Goal: Information Seeking & Learning: Learn about a topic

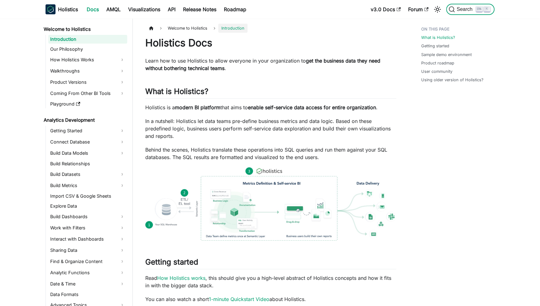
click at [395, 10] on span "Search" at bounding box center [464, 10] width 21 height 6
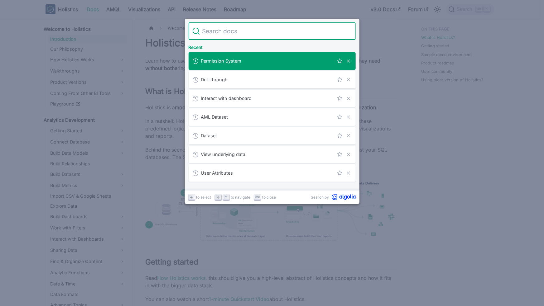
click at [296, 34] on input "Search" at bounding box center [276, 30] width 152 height 17
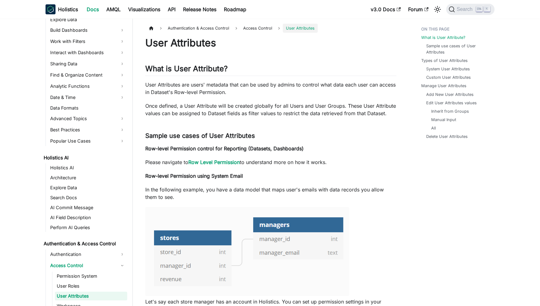
scroll to position [208, 0]
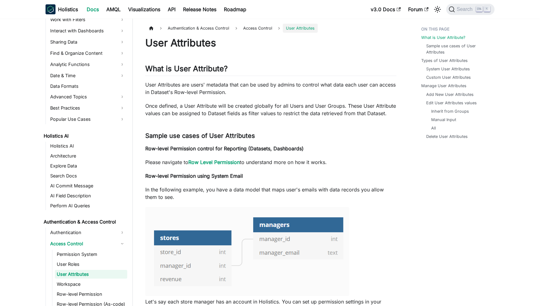
click at [319, 106] on p "Once defined, a User Attribute will be created globally for all Users and User …" at bounding box center [270, 109] width 251 height 15
drag, startPoint x: 197, startPoint y: 91, endPoint x: 284, endPoint y: 95, distance: 86.4
click at [283, 95] on p "User Attributes are users' metadata that can be used by admins to control what …" at bounding box center [270, 88] width 251 height 15
click at [284, 95] on p "User Attributes are users' metadata that can be used by admins to control what …" at bounding box center [270, 88] width 251 height 15
drag, startPoint x: 141, startPoint y: 83, endPoint x: 299, endPoint y: 86, distance: 157.7
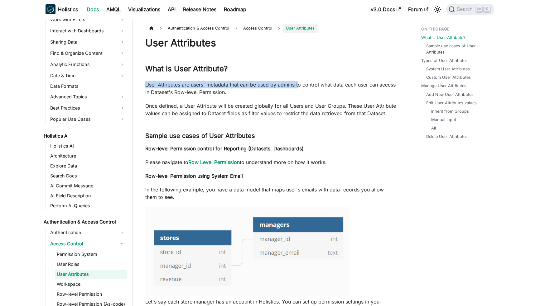
click at [299, 86] on p "User Attributes are users' metadata that can be used by admins to control what …" at bounding box center [270, 88] width 251 height 15
drag, startPoint x: 149, startPoint y: 81, endPoint x: 293, endPoint y: 89, distance: 144.1
click at [293, 89] on p "User Attributes are users' metadata that can be used by admins to control what …" at bounding box center [270, 88] width 251 height 15
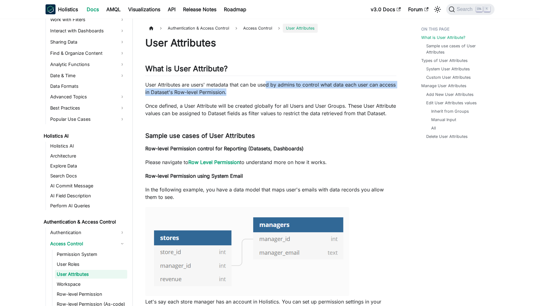
drag, startPoint x: 266, startPoint y: 85, endPoint x: 350, endPoint y: 88, distance: 83.9
click at [350, 88] on p "User Attributes are users' metadata that can be used by admins to control what …" at bounding box center [270, 88] width 251 height 15
drag, startPoint x: 146, startPoint y: 85, endPoint x: 344, endPoint y: 90, distance: 197.9
click at [344, 90] on p "User Attributes are users' metadata that can be used by admins to control what …" at bounding box center [270, 88] width 251 height 15
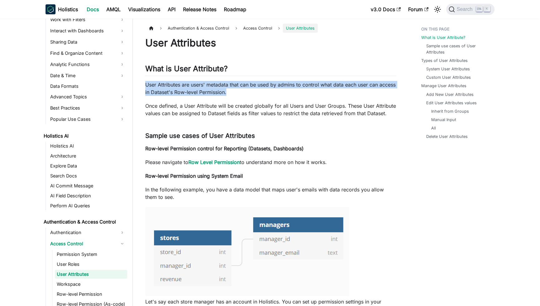
click at [344, 90] on p "User Attributes are users' metadata that can be used by admins to control what …" at bounding box center [270, 88] width 251 height 15
drag, startPoint x: 142, startPoint y: 84, endPoint x: 330, endPoint y: 91, distance: 187.3
copy p "User Attributes are users' metadata that can be used by admins to control what …"
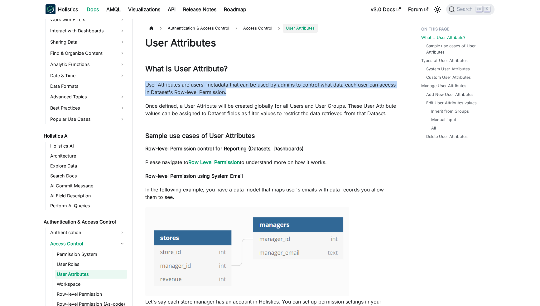
drag, startPoint x: 143, startPoint y: 81, endPoint x: 262, endPoint y: 90, distance: 119.3
copy p "User Attributes are users' metadata that can be used by admins to control what …"
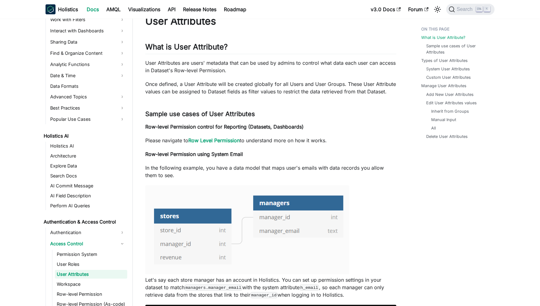
scroll to position [34, 0]
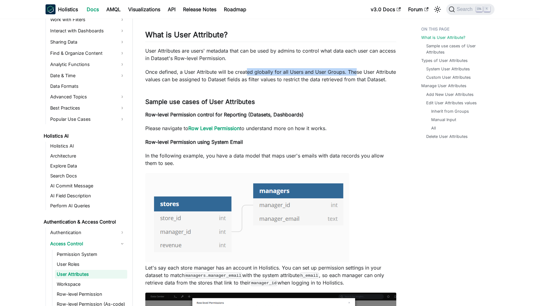
drag, startPoint x: 246, startPoint y: 70, endPoint x: 356, endPoint y: 75, distance: 110.4
click at [356, 75] on p "Once defined, a User Attribute will be created globally for all Users and User …" at bounding box center [270, 75] width 251 height 15
click at [355, 79] on p "Once defined, a User Attribute will be created globally for all Users and User …" at bounding box center [270, 75] width 251 height 15
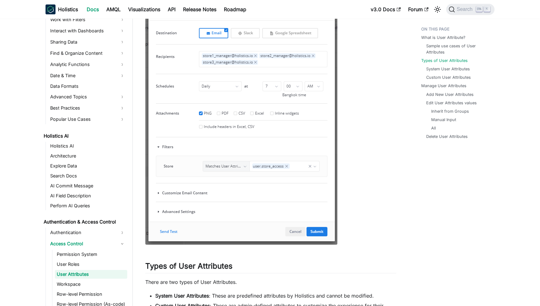
scroll to position [442, 0]
